Goal: Check status: Check status

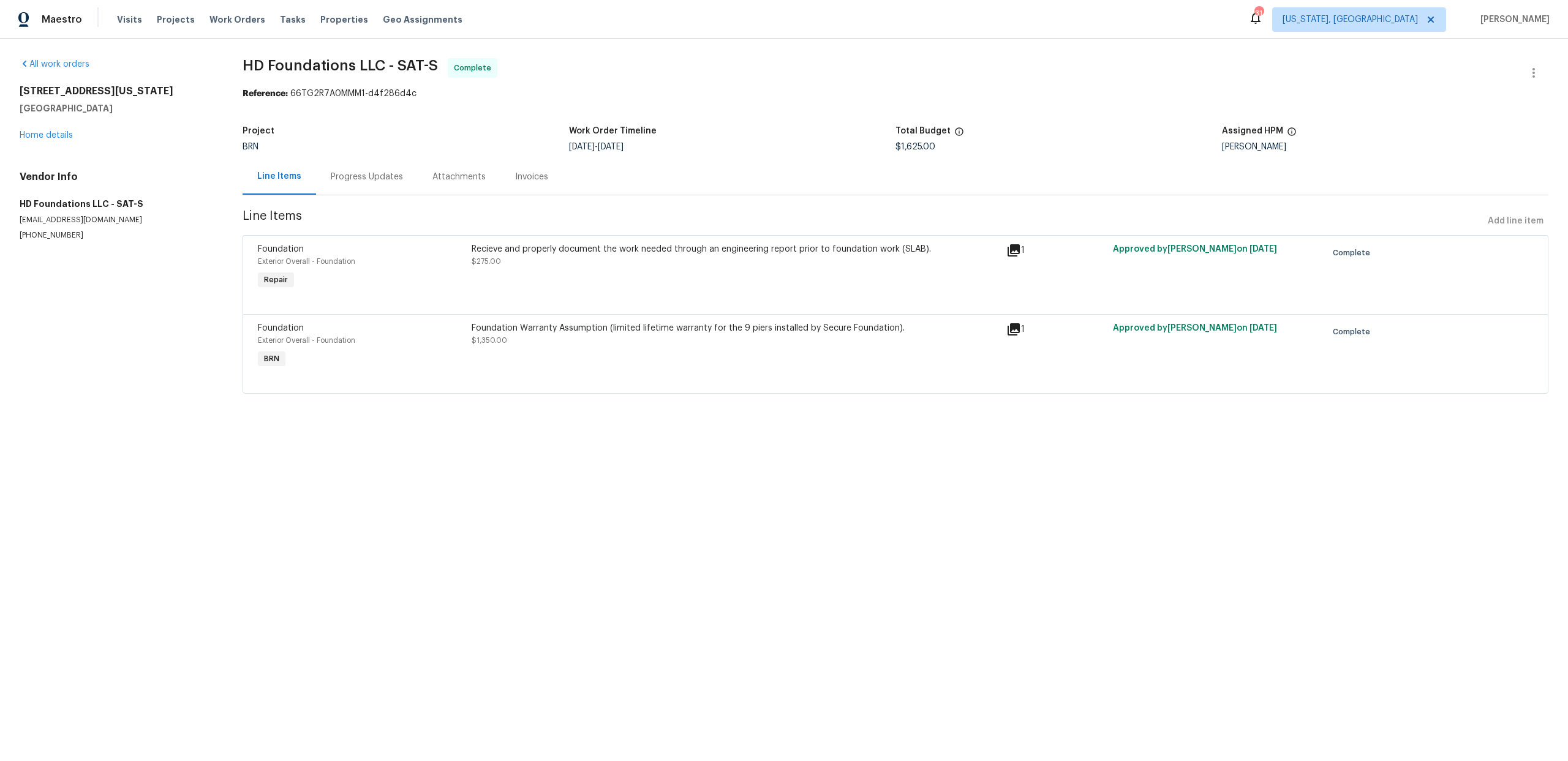
click at [357, 173] on div "Progress Updates" at bounding box center [367, 177] width 72 height 12
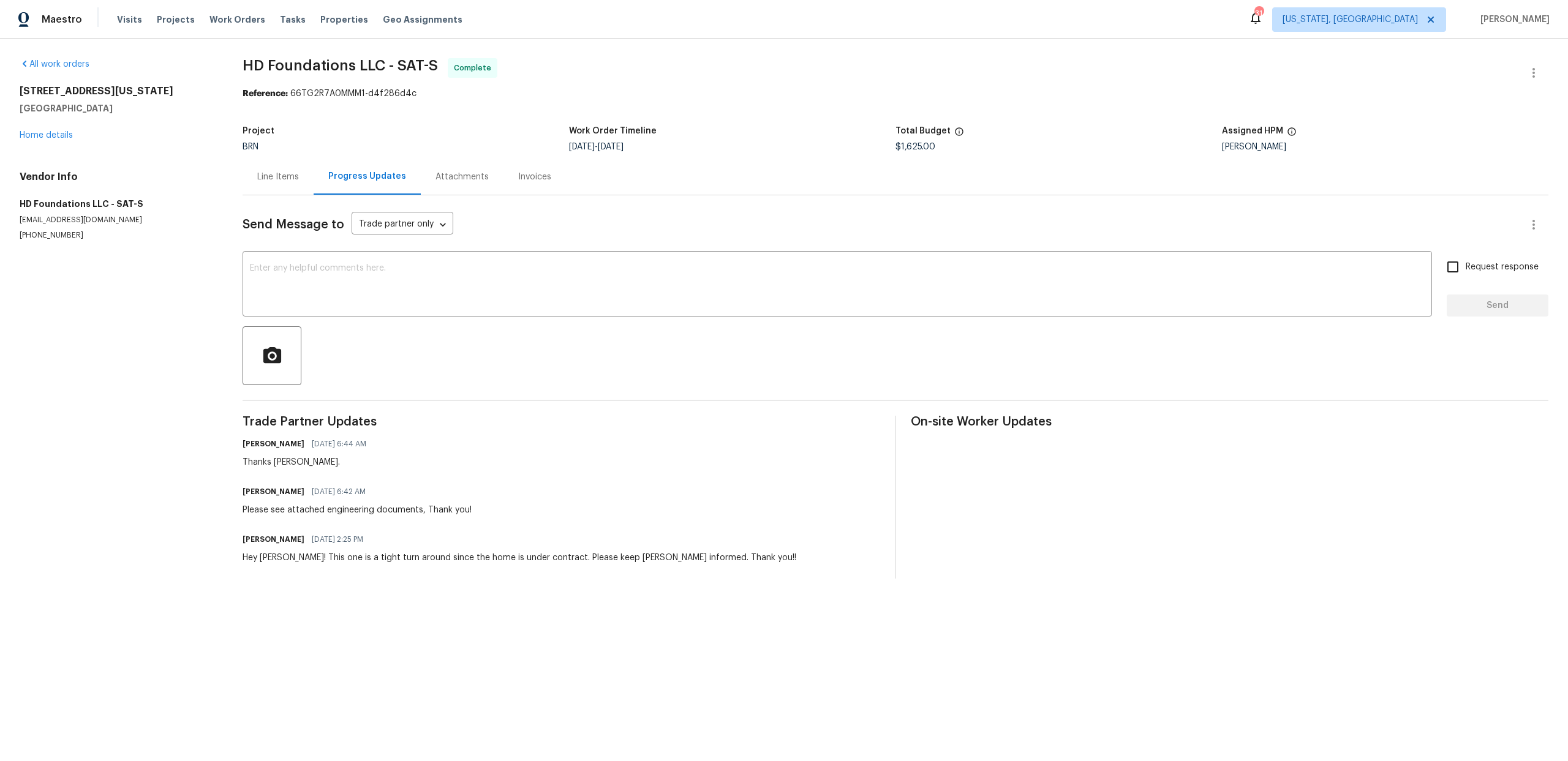
click at [319, 551] on div "[PERSON_NAME] [DATE] 2:25 PM Hey [PERSON_NAME]! This one is a tight turn around…" at bounding box center [519, 547] width 554 height 33
click at [289, 443] on div "[PERSON_NAME] [DATE] 6:44 AM" at bounding box center [308, 444] width 131 height 17
drag, startPoint x: 282, startPoint y: 506, endPoint x: 422, endPoint y: 505, distance: 140.0
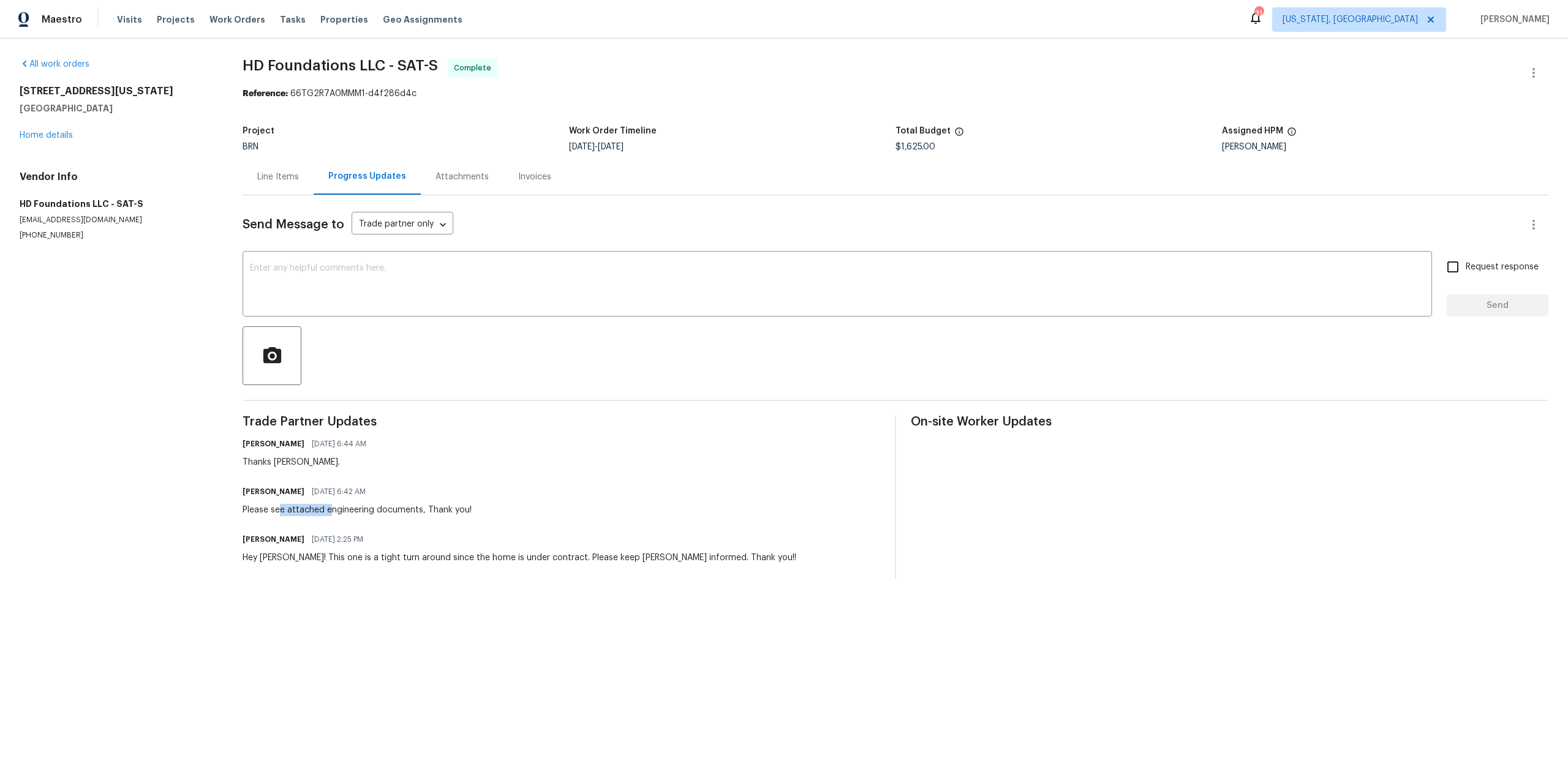
click at [416, 505] on div "Please see attached engineering documents, Thank you!" at bounding box center [357, 510] width 229 height 12
drag, startPoint x: 265, startPoint y: 461, endPoint x: 346, endPoint y: 456, distance: 81.2
click at [281, 458] on div "Thanks [PERSON_NAME]." at bounding box center [308, 462] width 131 height 12
click at [269, 160] on div "Line Items" at bounding box center [278, 176] width 71 height 36
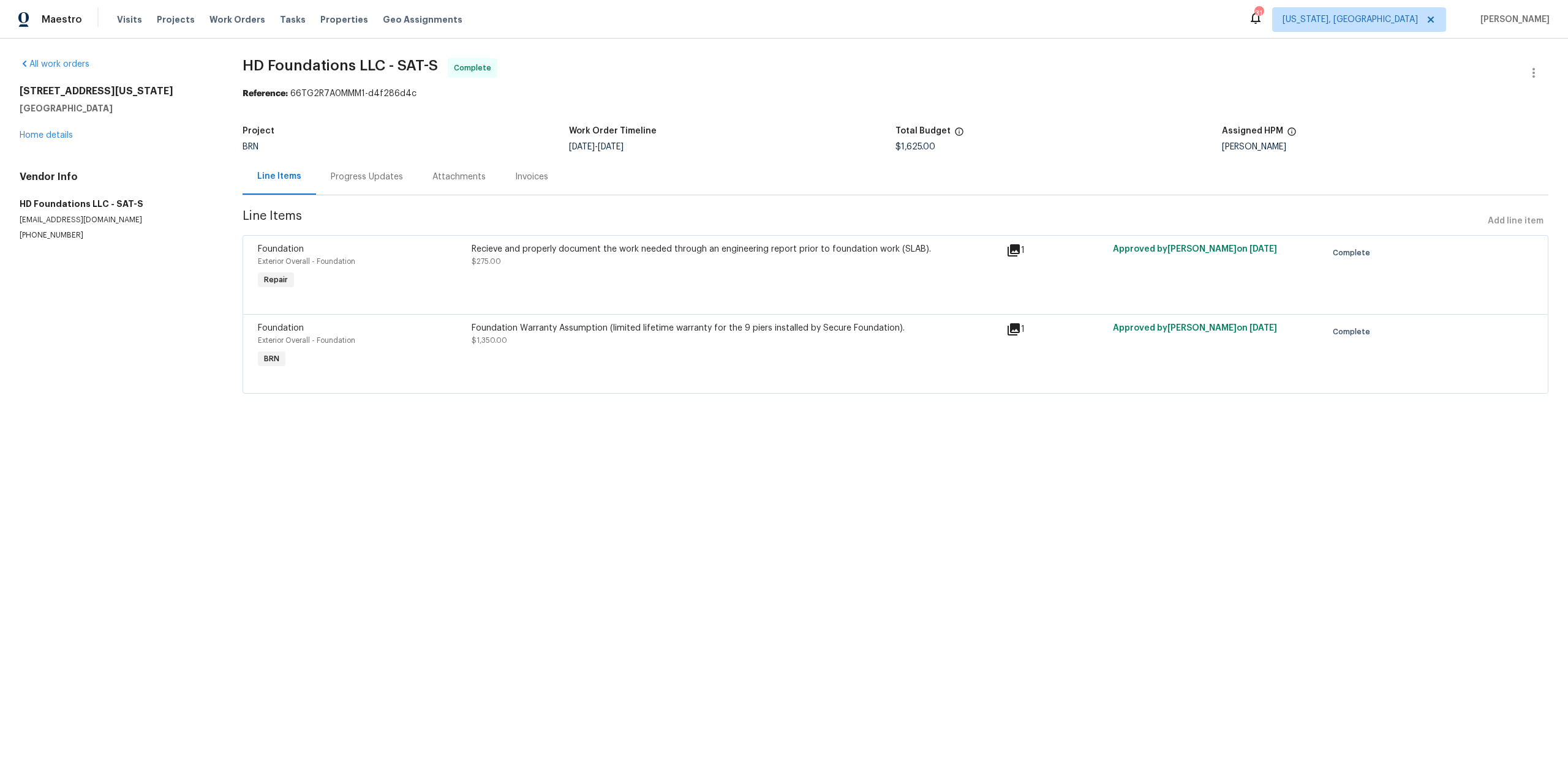
click at [1017, 339] on div "1" at bounding box center [1056, 347] width 107 height 56
click at [1016, 335] on icon at bounding box center [1014, 330] width 15 height 15
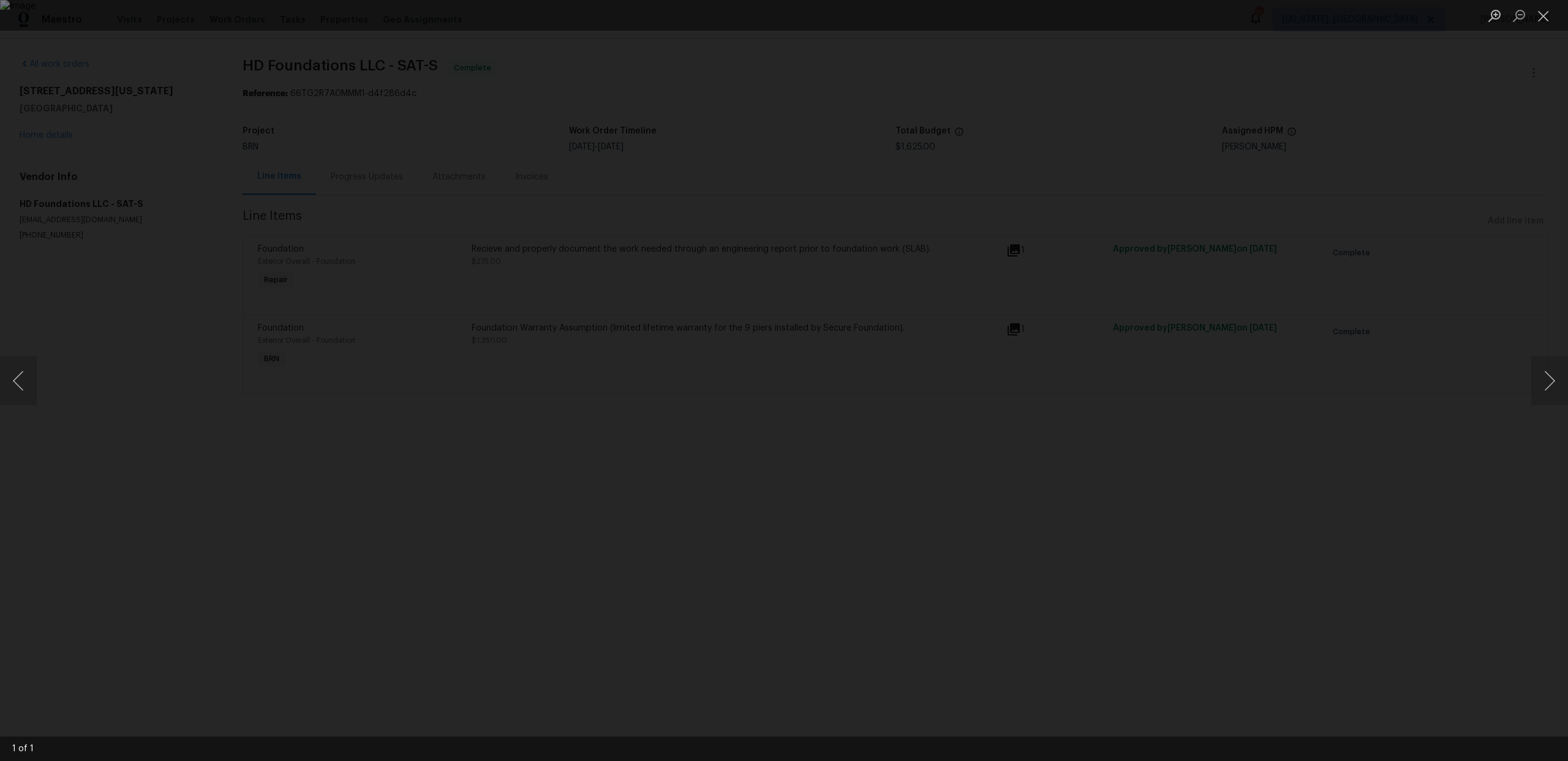
click at [314, 368] on div "Lightbox" at bounding box center [784, 380] width 1568 height 761
